Goal: Task Accomplishment & Management: Use online tool/utility

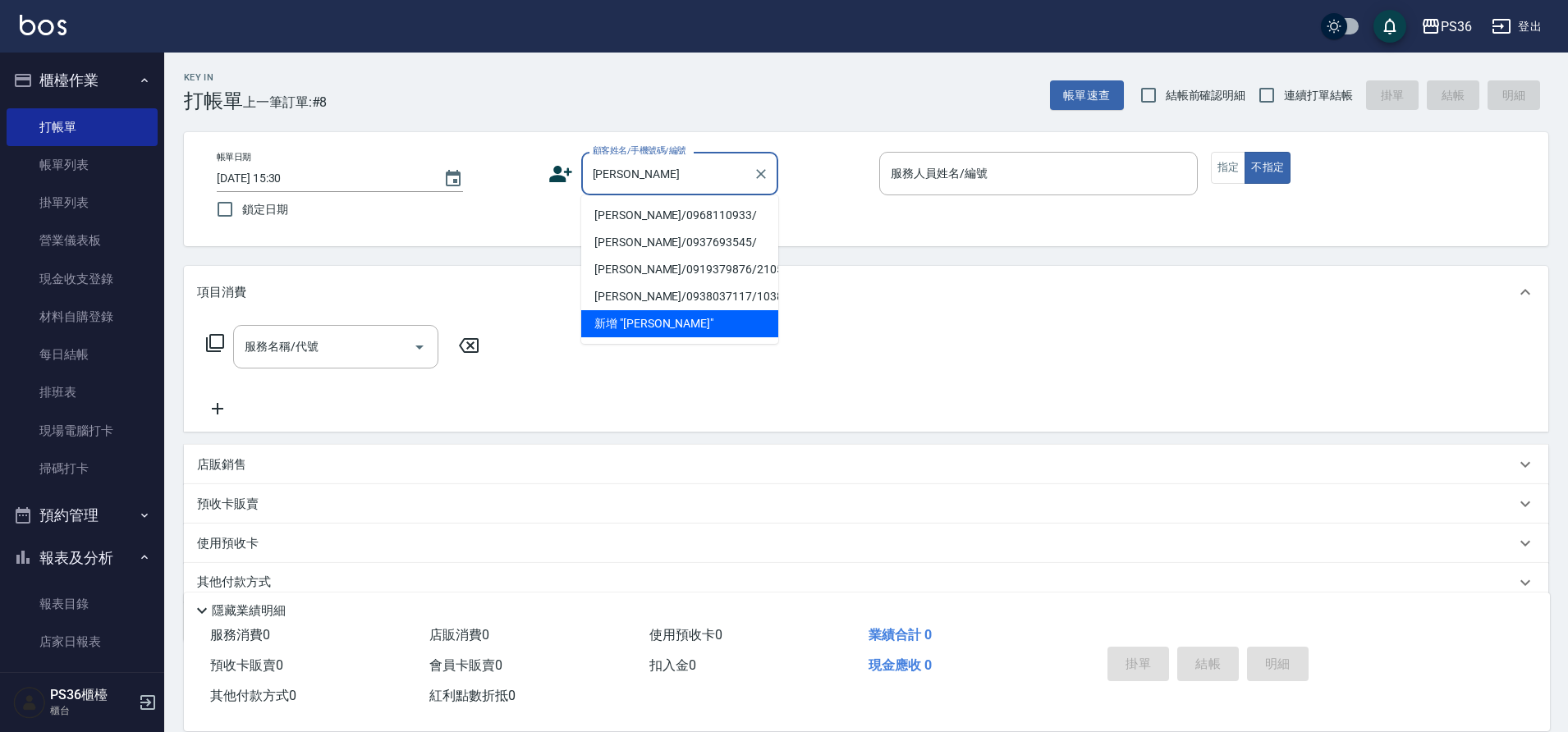
click at [643, 203] on li "[PERSON_NAME]/0968110933/" at bounding box center [679, 215] width 197 height 27
type input "[PERSON_NAME]/0968110933/"
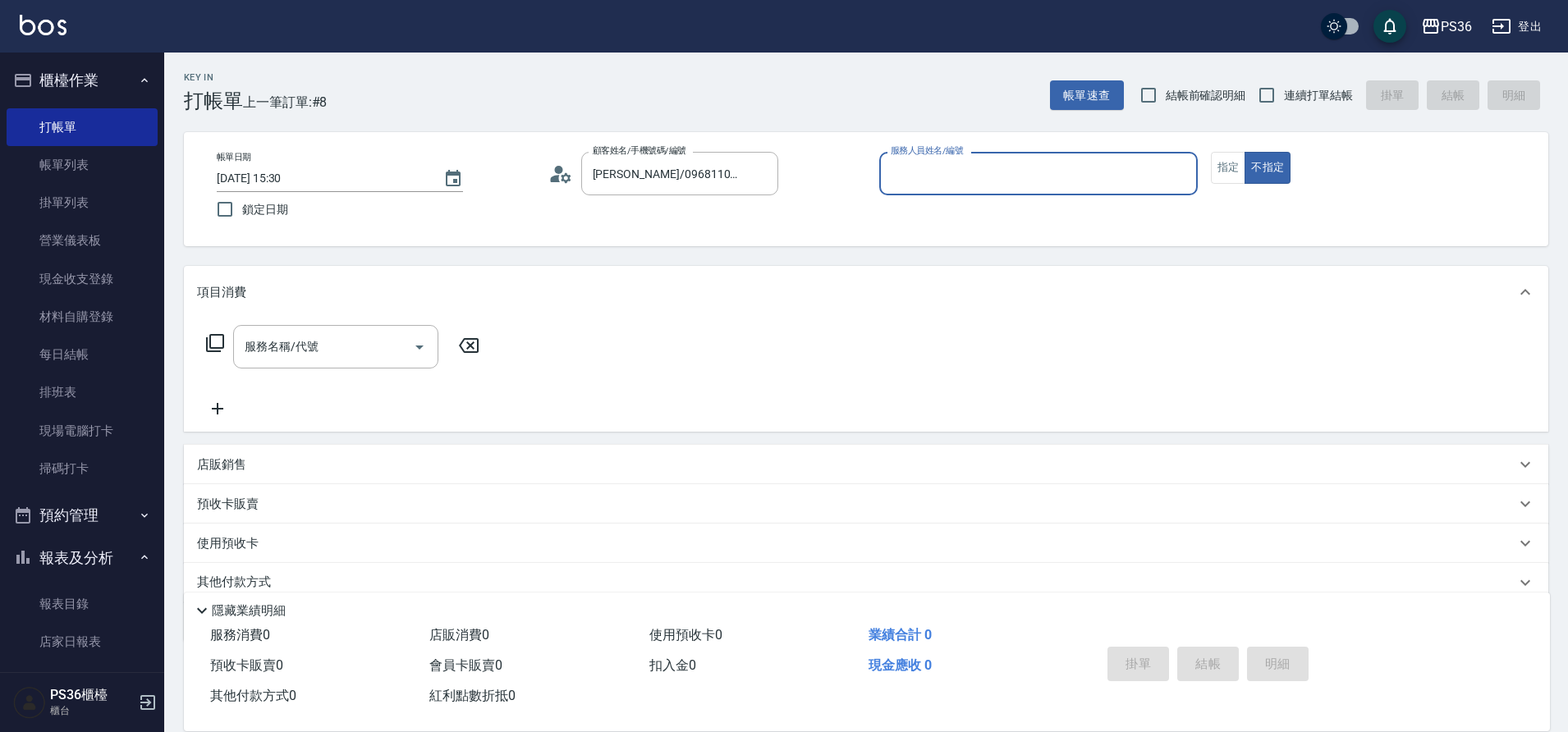
type input "Ruby-4"
click at [344, 375] on div "服務名稱/代號 服務名稱/代號" at bounding box center [343, 371] width 292 height 94
click at [335, 342] on input "服務名稱/代號" at bounding box center [323, 347] width 165 height 29
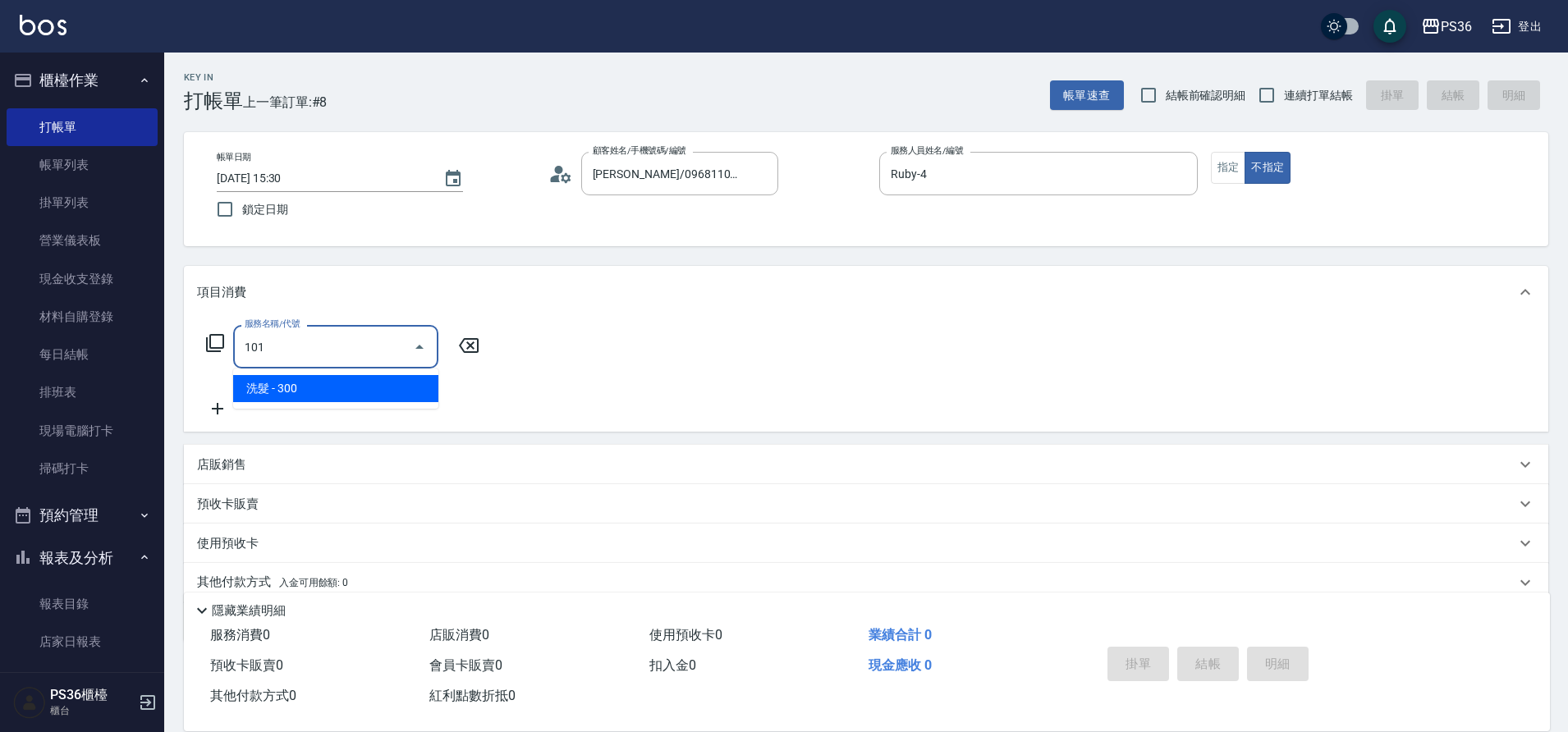
type input "洗髮(101)"
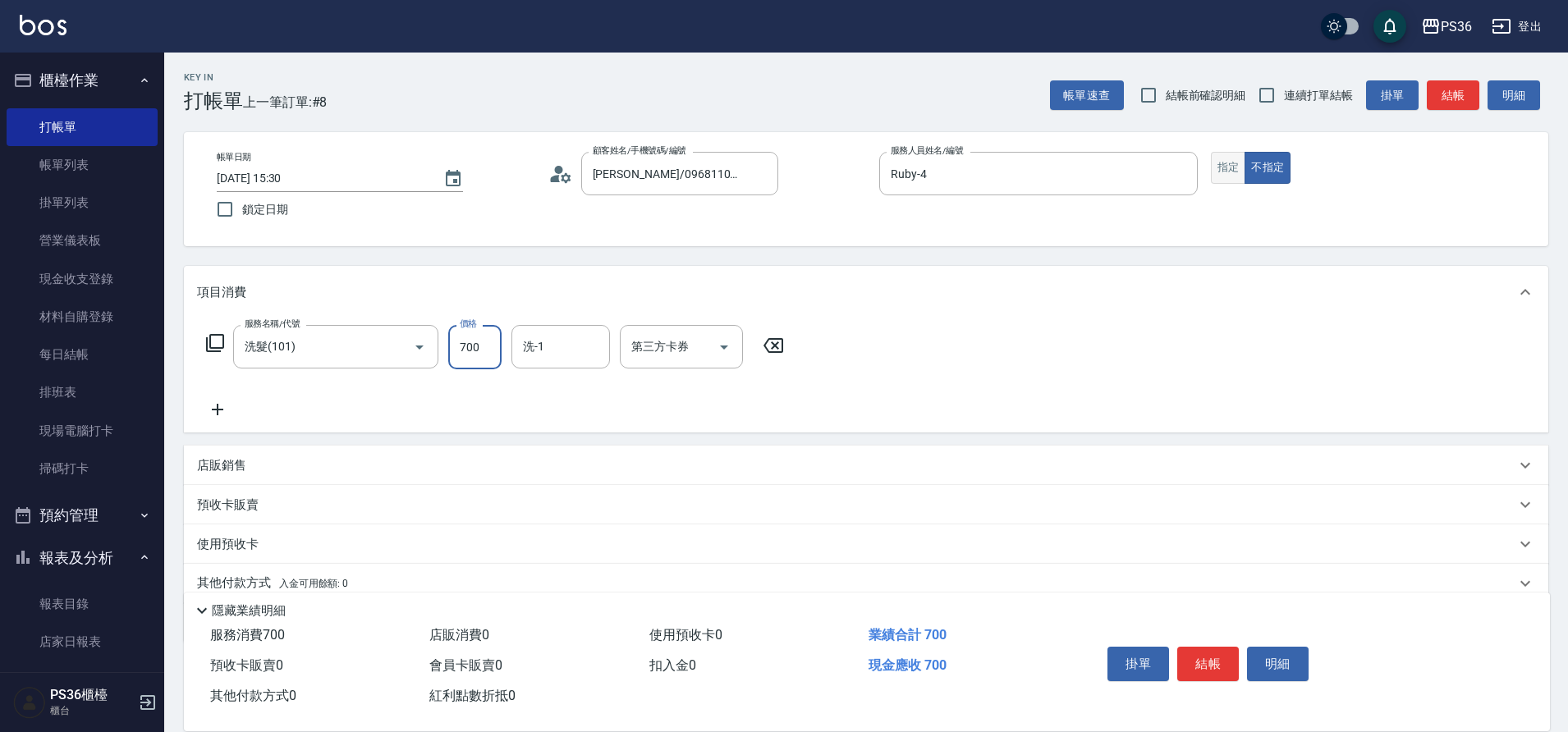
type input "700"
click at [1230, 169] on button "指定" at bounding box center [1229, 168] width 35 height 32
click at [1223, 659] on button "結帳" at bounding box center [1207, 664] width 62 height 35
